Goal: Transaction & Acquisition: Purchase product/service

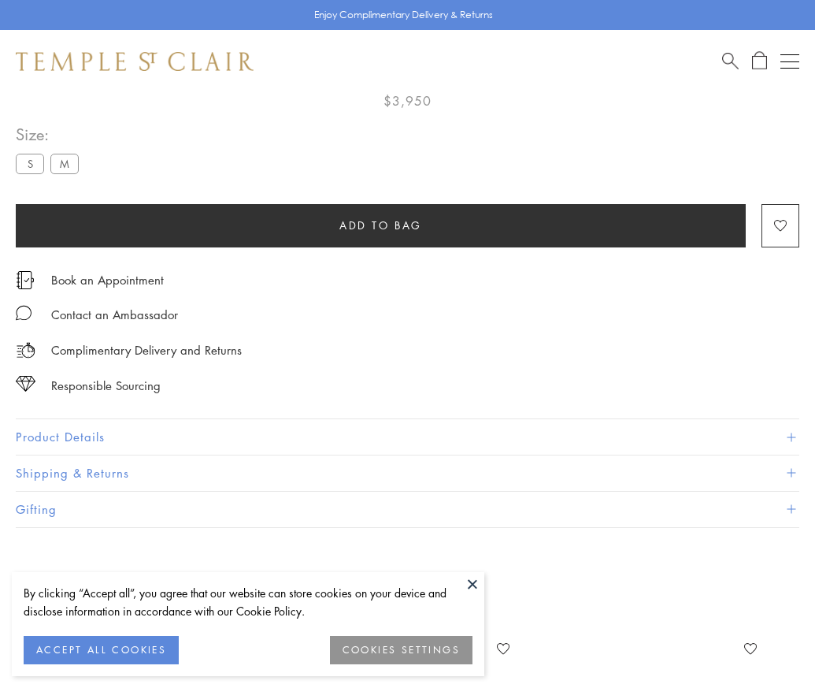
click at [381, 221] on span "Add to bag" at bounding box center [381, 225] width 83 height 17
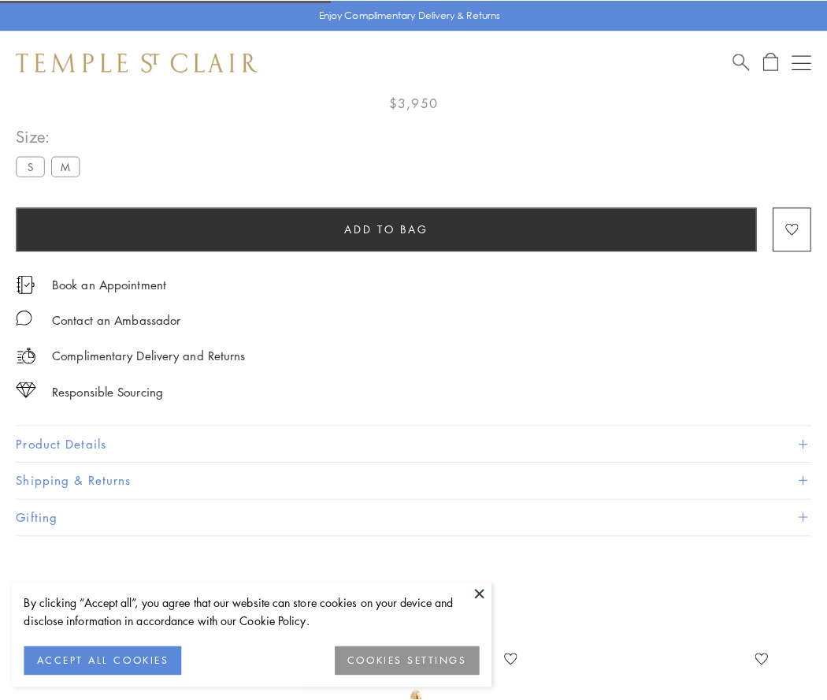
scroll to position [93, 0]
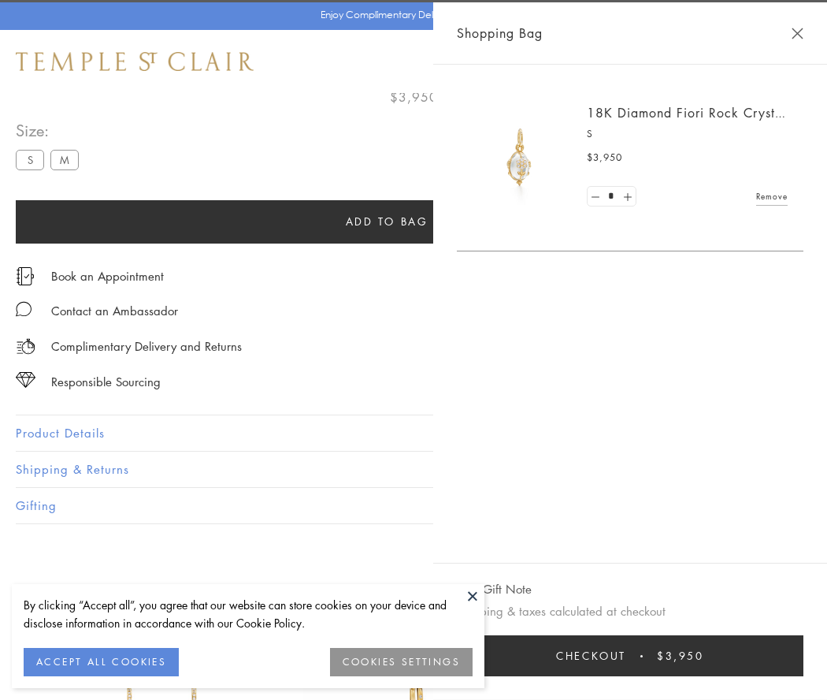
click at [659, 656] on button "Checkout $3,950" at bounding box center [630, 655] width 347 height 41
